Goal: Transaction & Acquisition: Purchase product/service

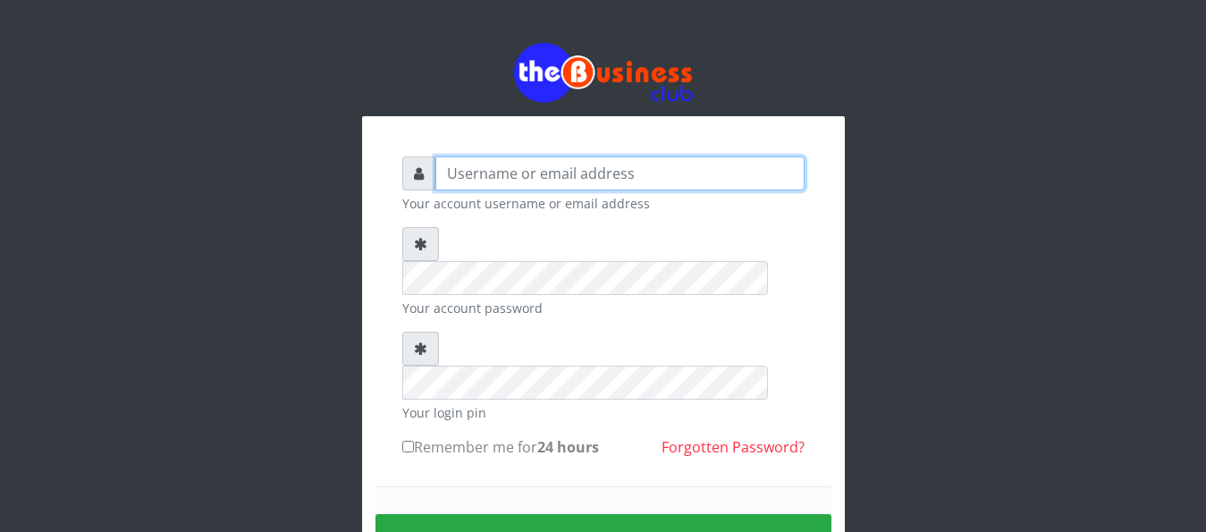
click at [467, 182] on input "text" at bounding box center [619, 173] width 369 height 34
type input "abujah"
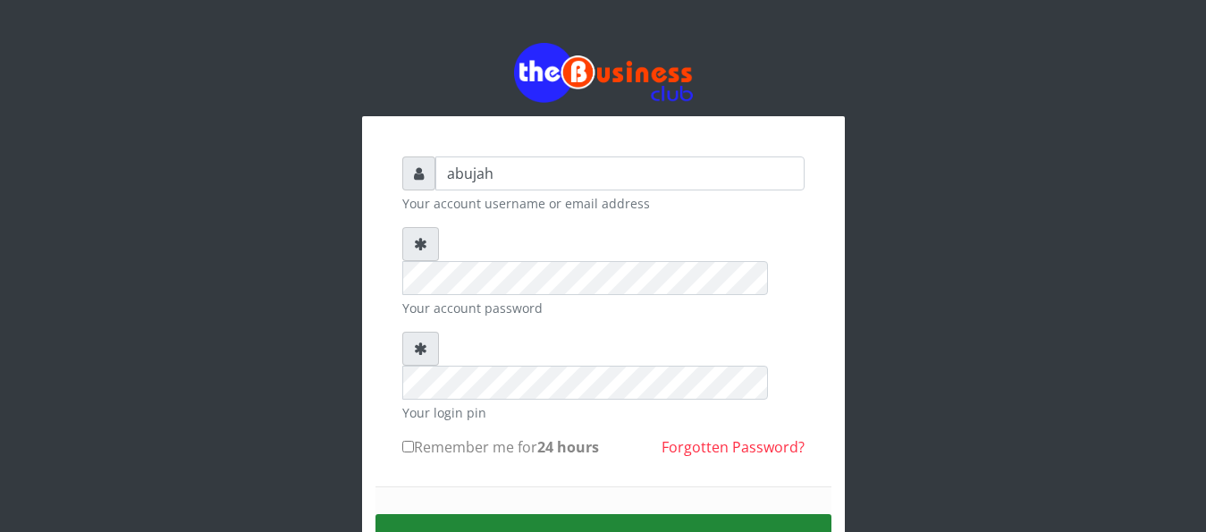
click at [557, 514] on button "Sign in" at bounding box center [604, 537] width 456 height 46
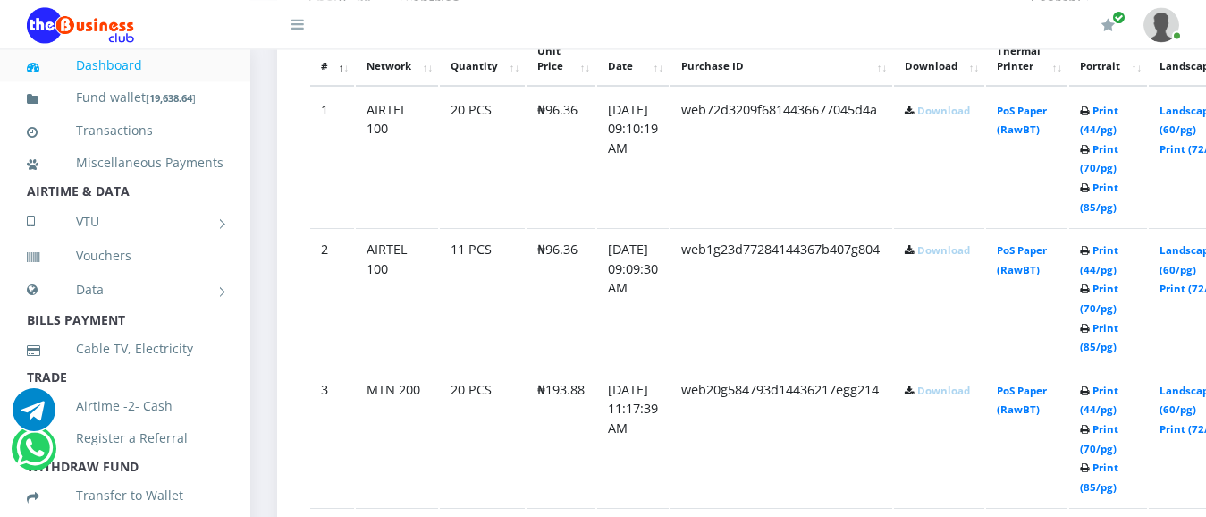
scroll to position [1064, 0]
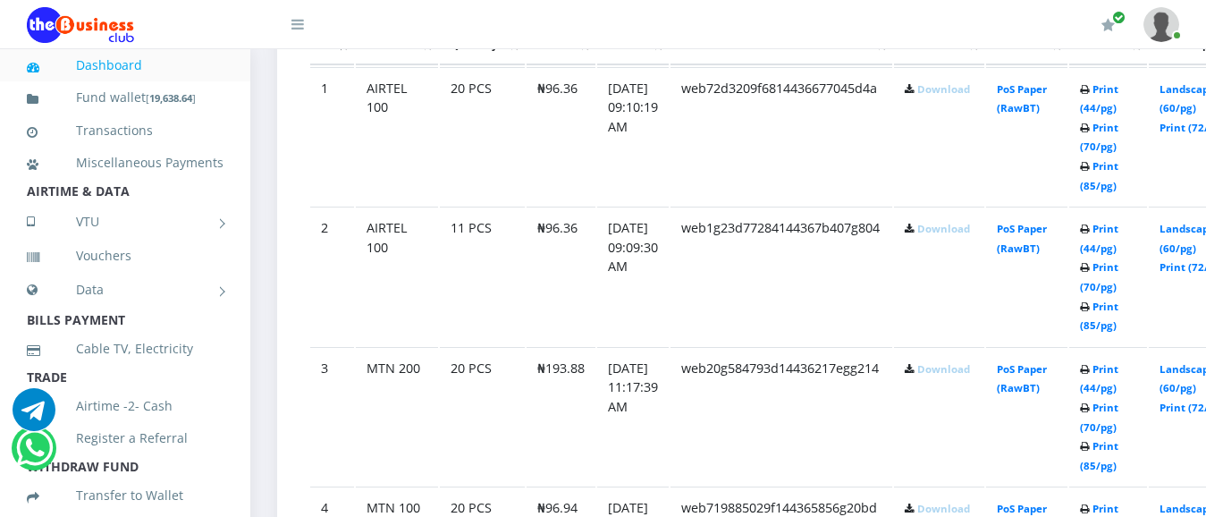
click at [959, 96] on link "Download" at bounding box center [943, 88] width 53 height 13
click at [970, 235] on link "Download" at bounding box center [943, 228] width 53 height 13
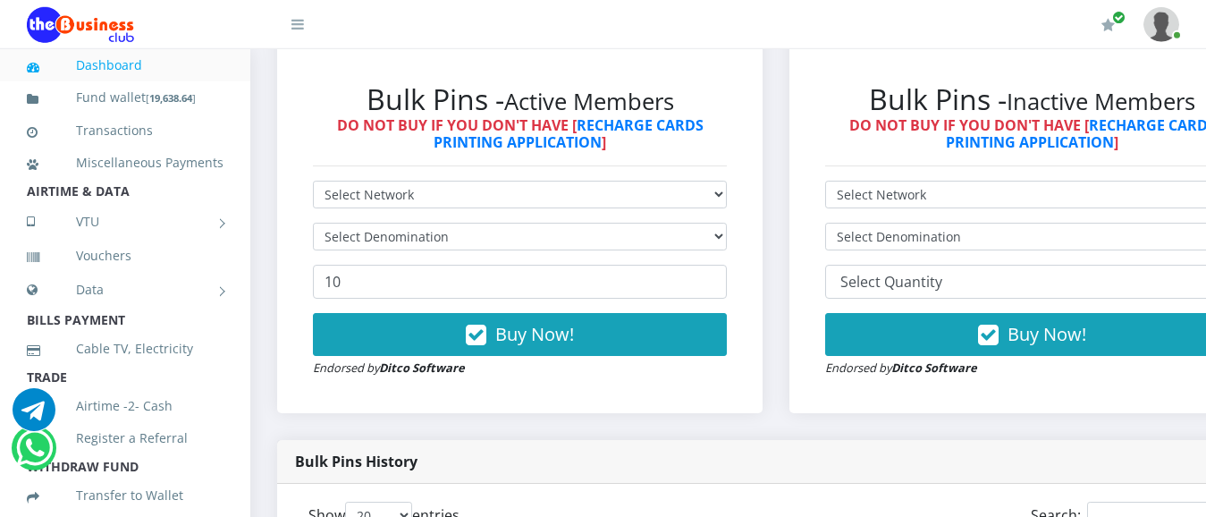
scroll to position [517, 0]
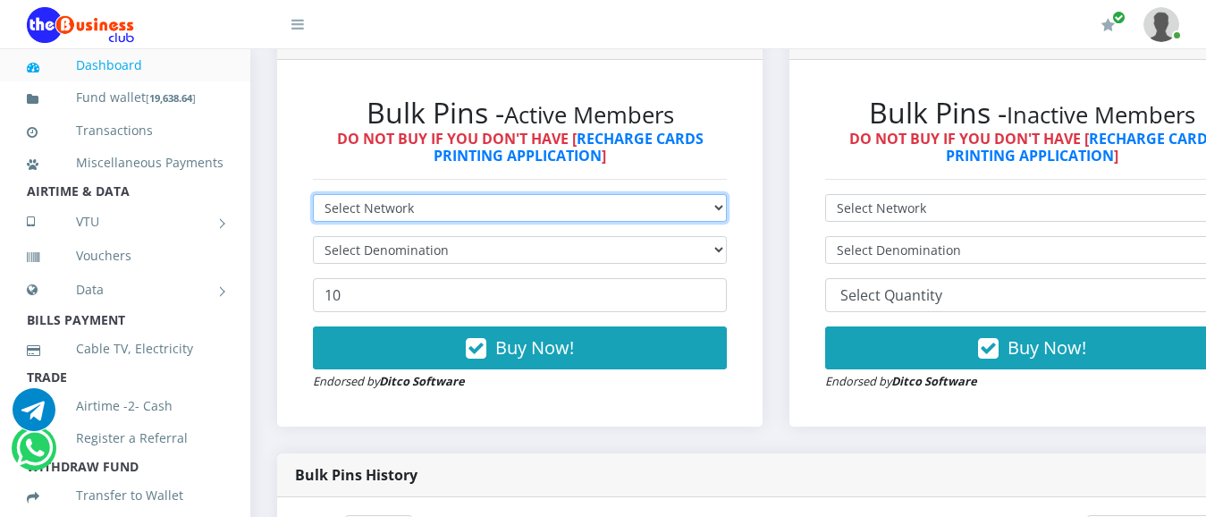
select select "MTN"
click option "MTN" at bounding box center [0, 0] width 0 height 0
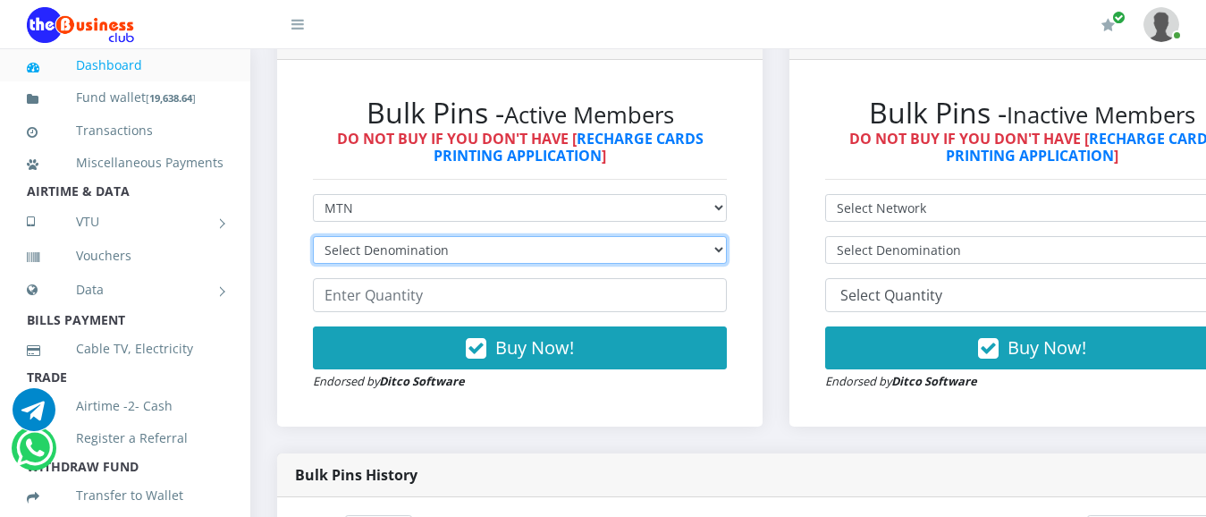
click at [313, 236] on select "Select Denomination MTN NGN100 - ₦96.94 MTN NGN200 - ₦193.88 MTN NGN400 - ₦387.…" at bounding box center [520, 250] width 414 height 28
select select "96.94-100"
click option "MTN NGN100 - ₦96.94" at bounding box center [0, 0] width 0 height 0
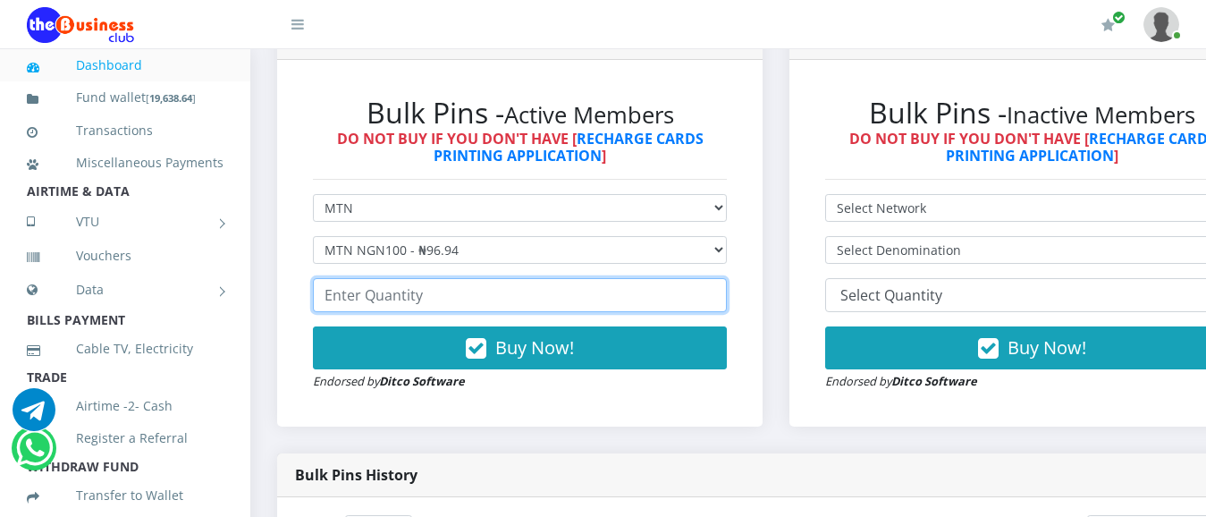
click at [472, 296] on input "number" at bounding box center [520, 295] width 414 height 34
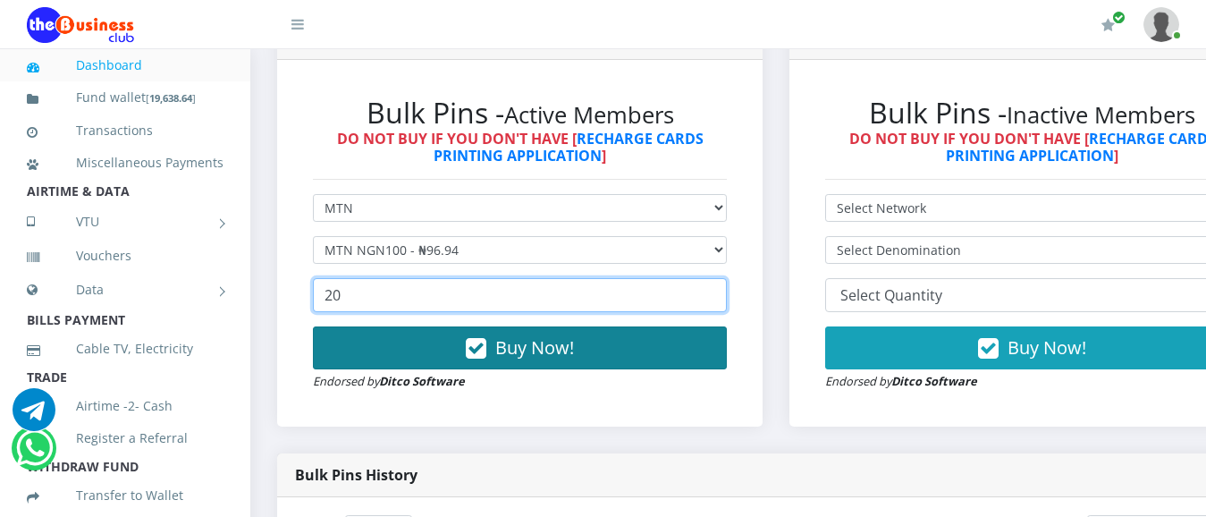
type input "20"
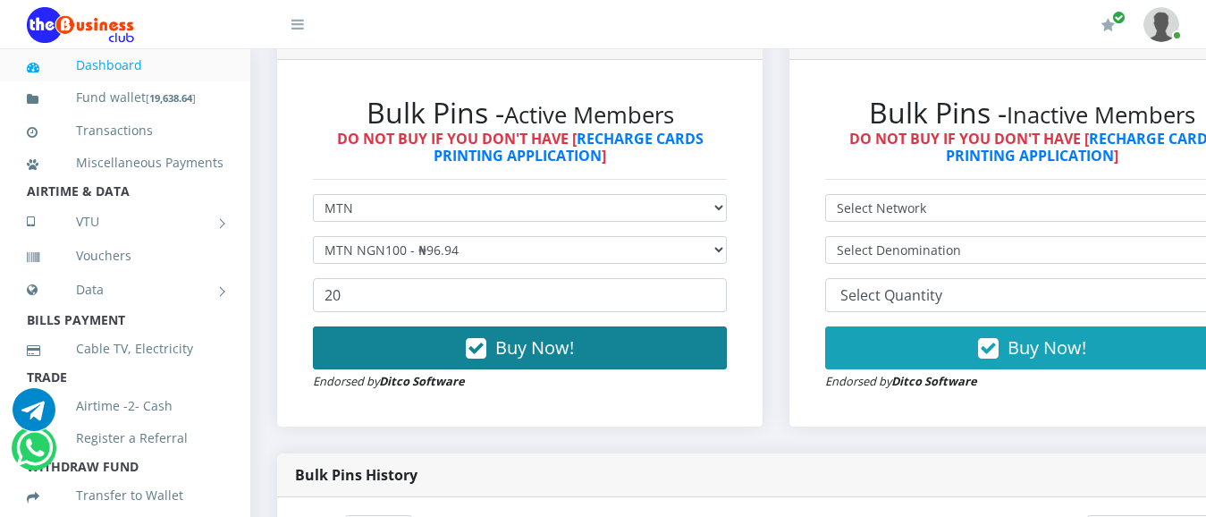
click at [505, 338] on button "Buy Now!" at bounding box center [520, 347] width 414 height 43
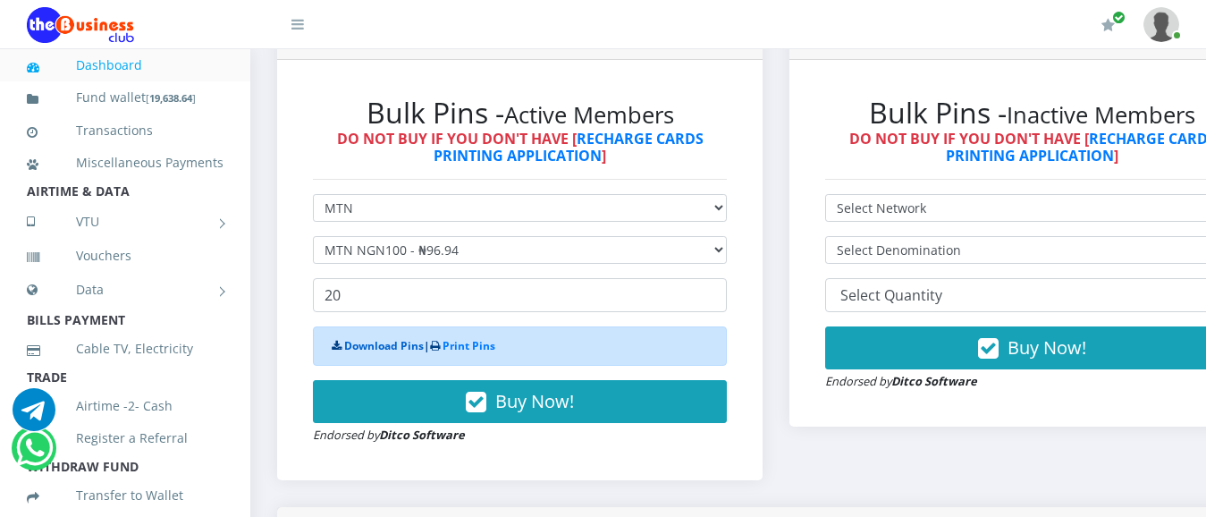
click at [380, 351] on link "Download Pins" at bounding box center [384, 345] width 80 height 15
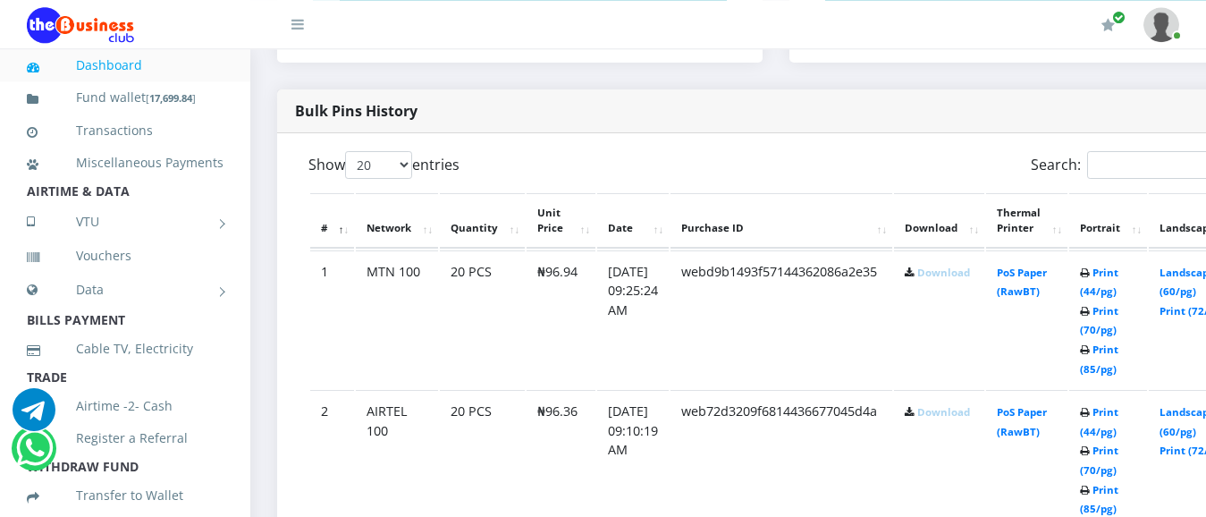
scroll to position [882, 0]
click at [966, 278] on link "Download" at bounding box center [943, 271] width 53 height 13
